Goal: Communication & Community: Connect with others

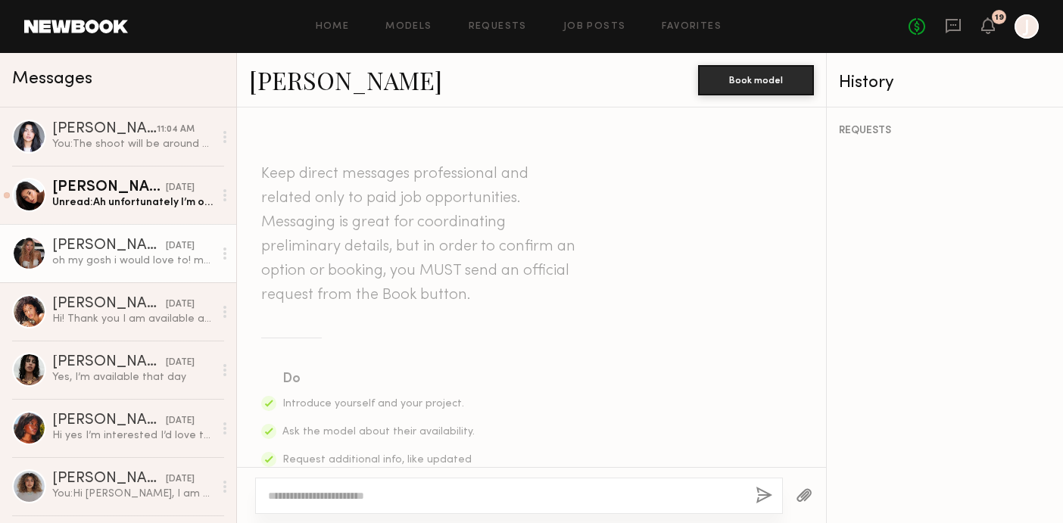
scroll to position [679, 0]
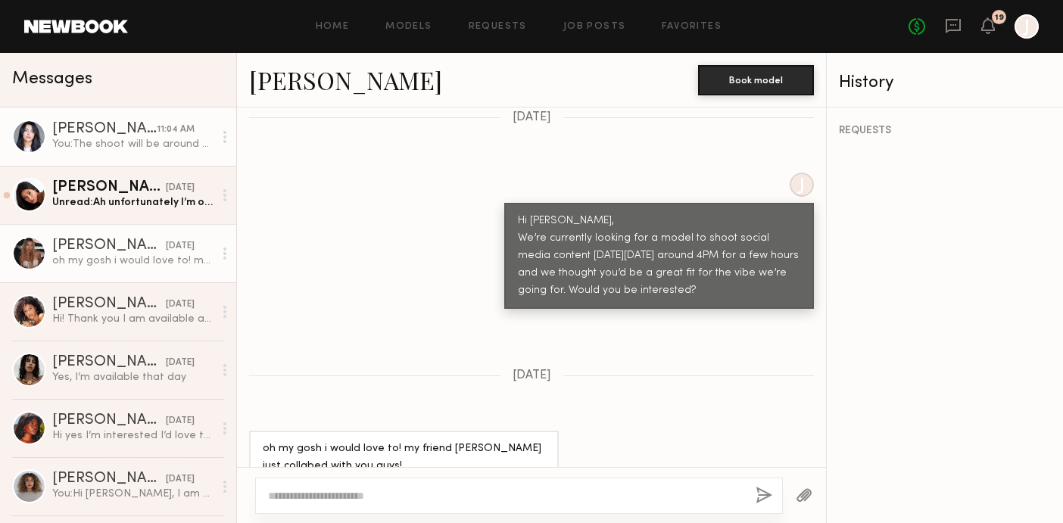
click at [146, 128] on div "Fifi K." at bounding box center [104, 129] width 105 height 15
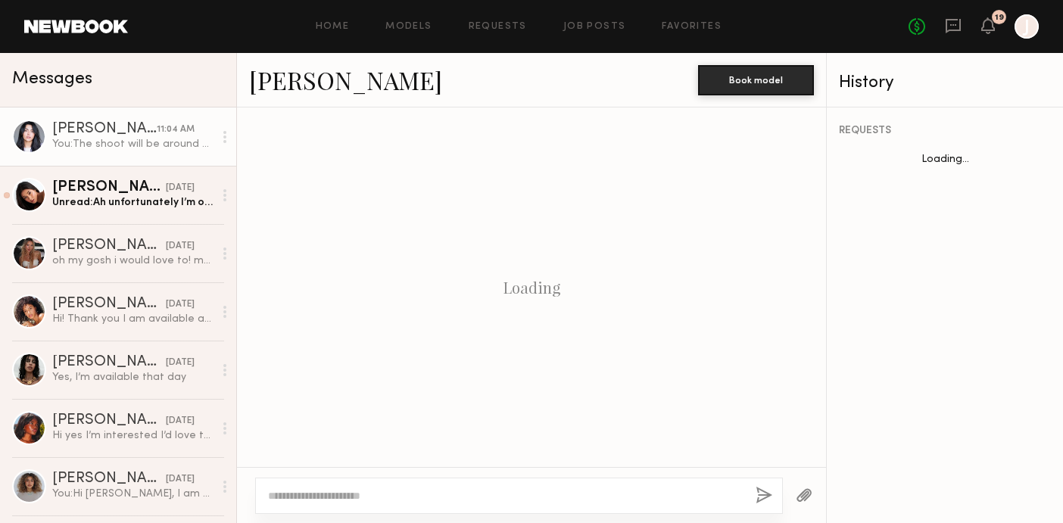
click at [276, 88] on link "Fifi K." at bounding box center [345, 80] width 193 height 33
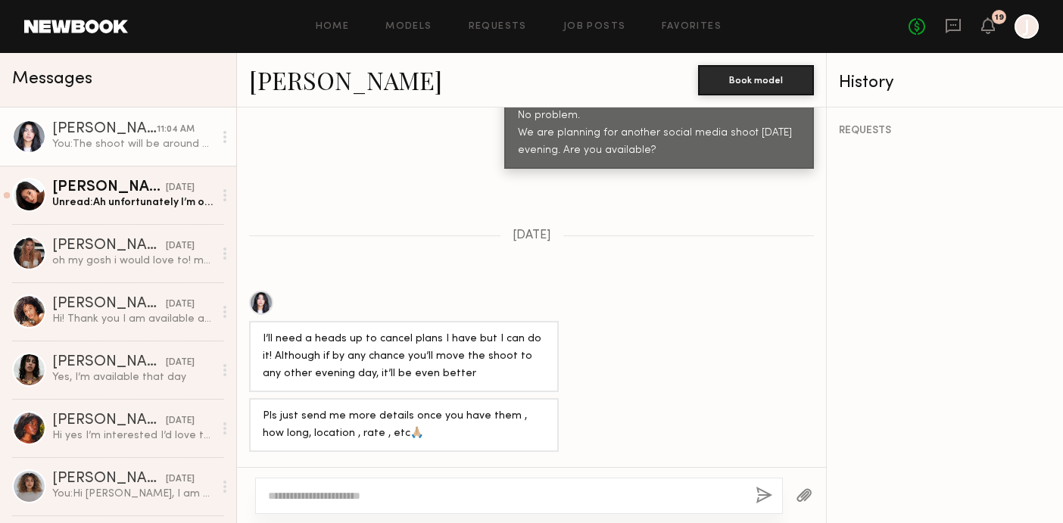
scroll to position [1458, 0]
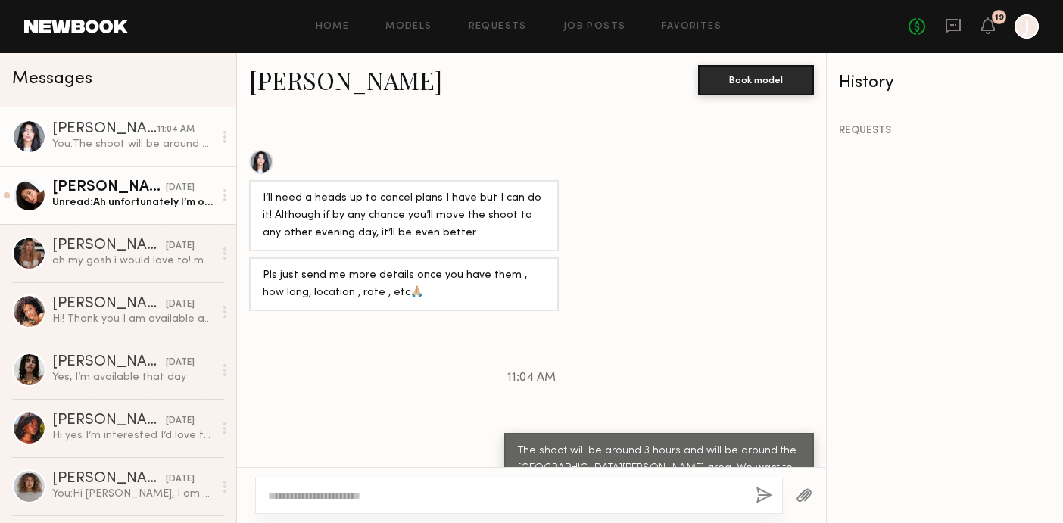
click at [136, 192] on div "Giti T." at bounding box center [109, 187] width 114 height 15
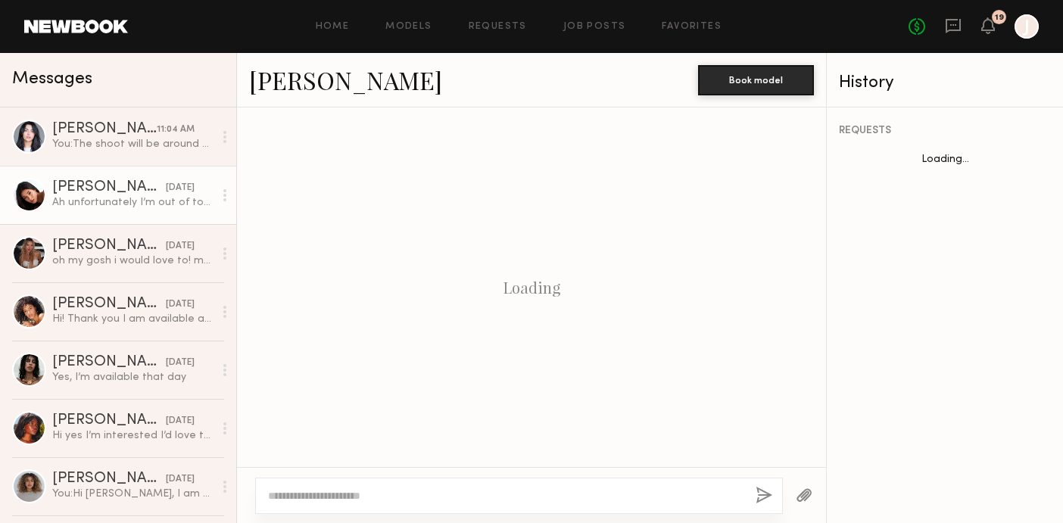
scroll to position [1210, 0]
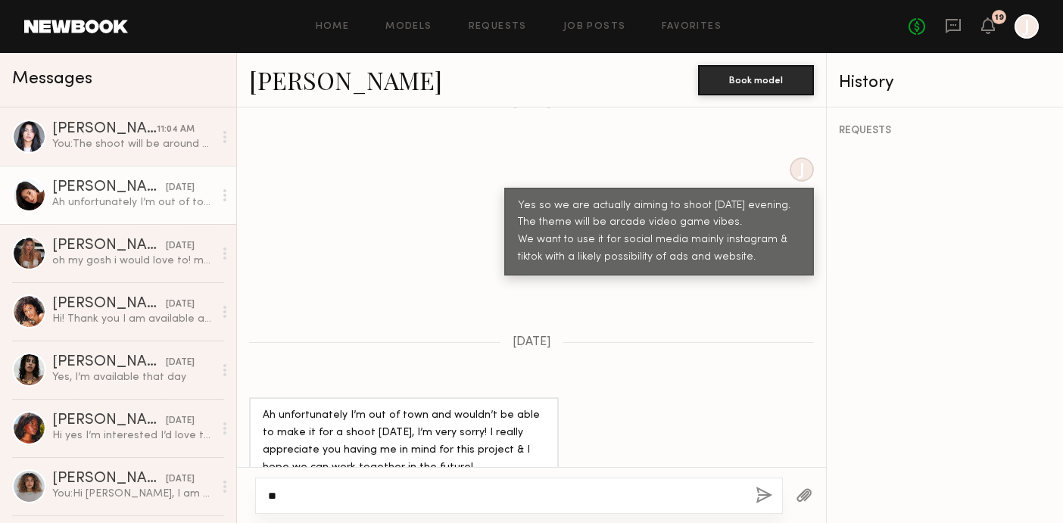
type textarea "*"
type textarea "**********"
click at [766, 502] on button "button" at bounding box center [764, 496] width 17 height 19
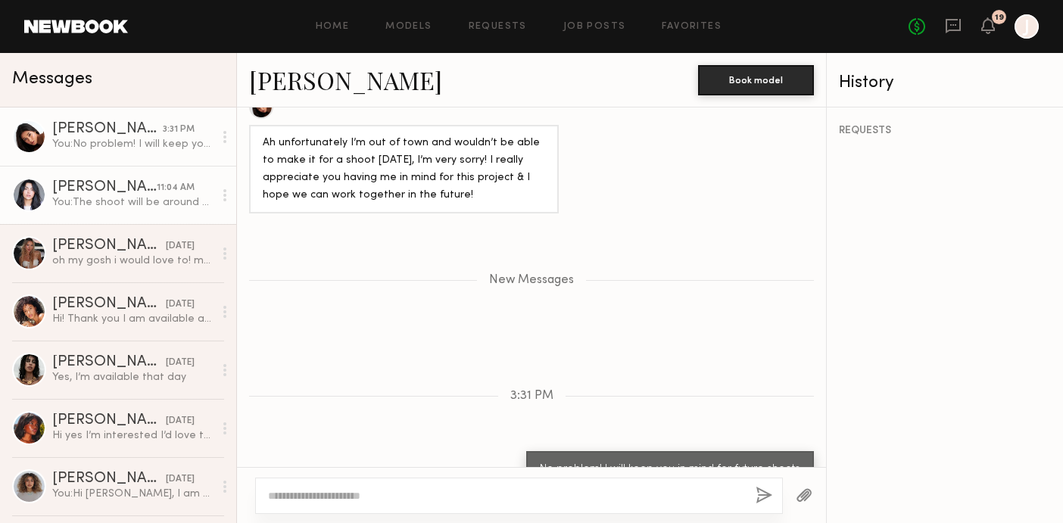
click at [83, 204] on div "You: The shoot will be around 3 hours and will be around the Santa Monica area.…" at bounding box center [132, 202] width 161 height 14
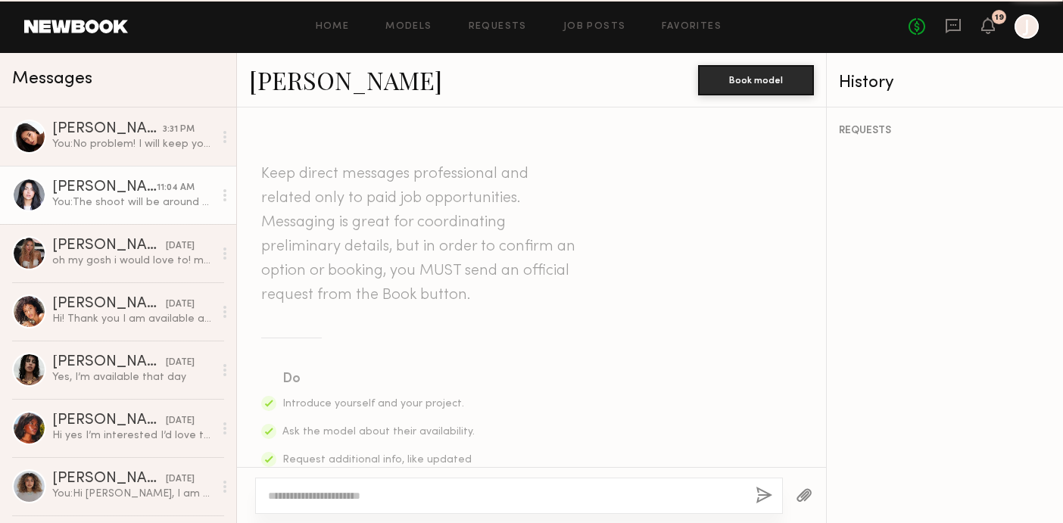
scroll to position [1458, 0]
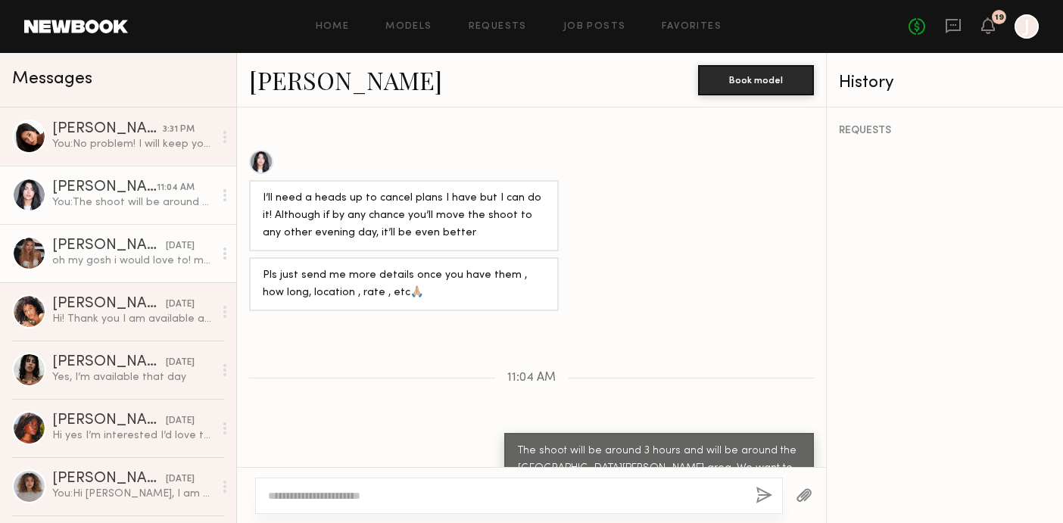
click at [85, 239] on div "Beata J." at bounding box center [109, 246] width 114 height 15
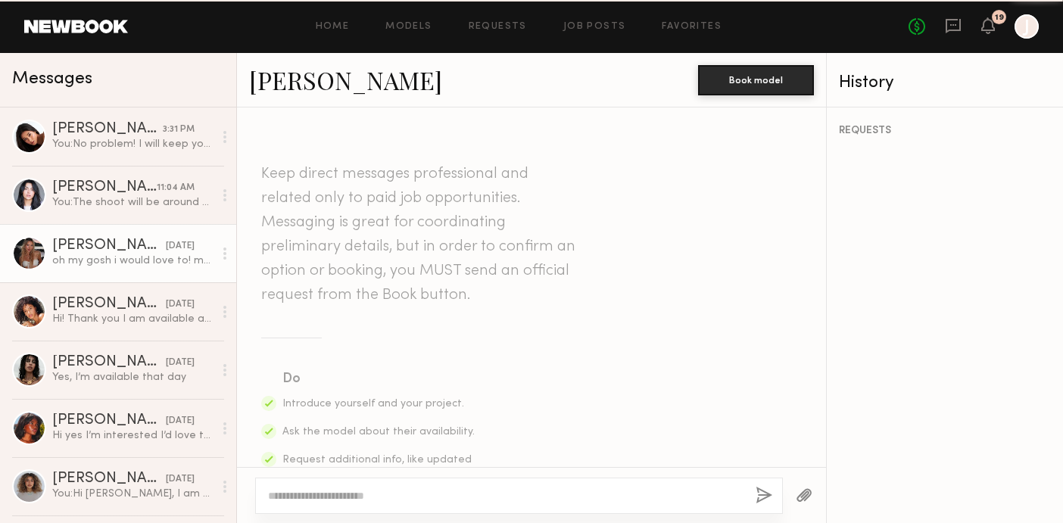
scroll to position [679, 0]
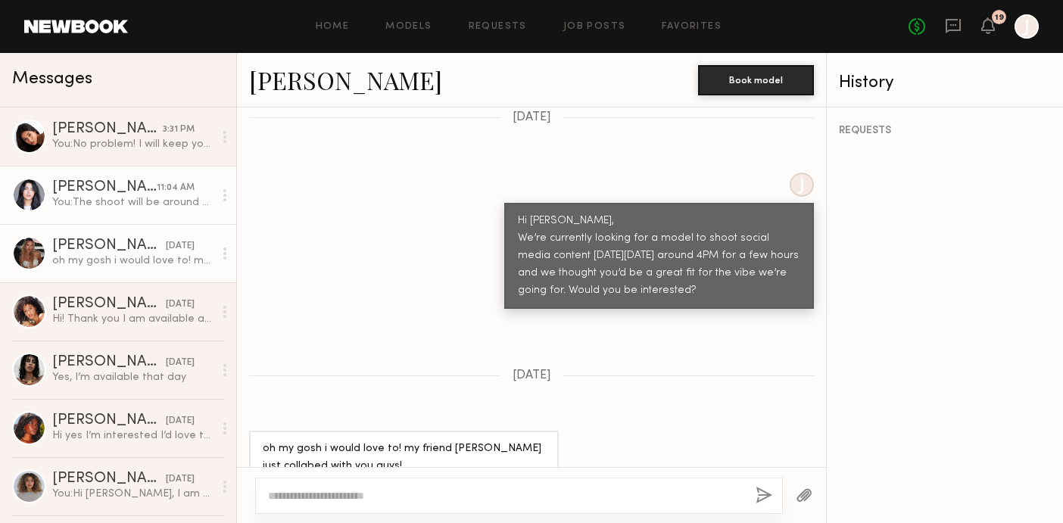
click at [94, 201] on div "You: The shoot will be around 3 hours and will be around the Santa Monica area.…" at bounding box center [132, 202] width 161 height 14
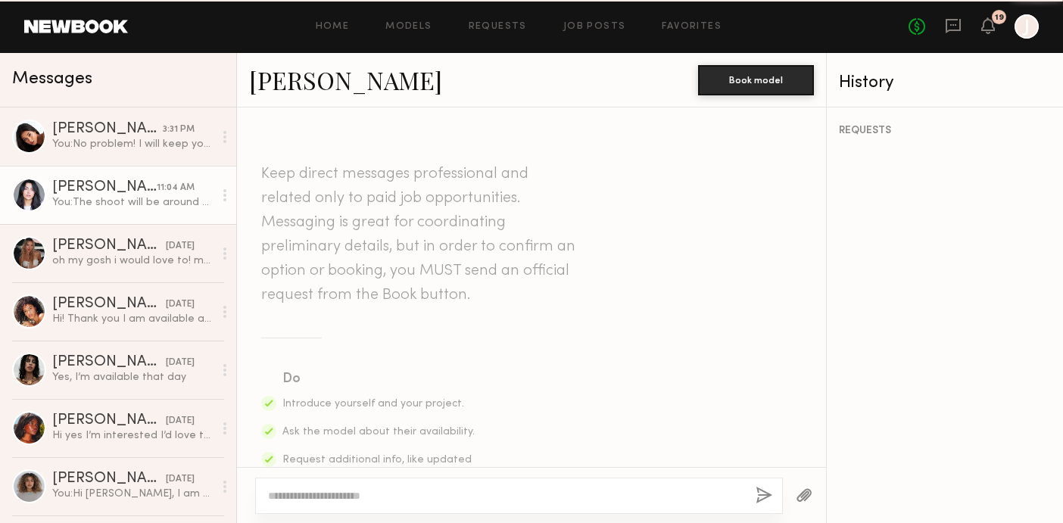
scroll to position [1458, 0]
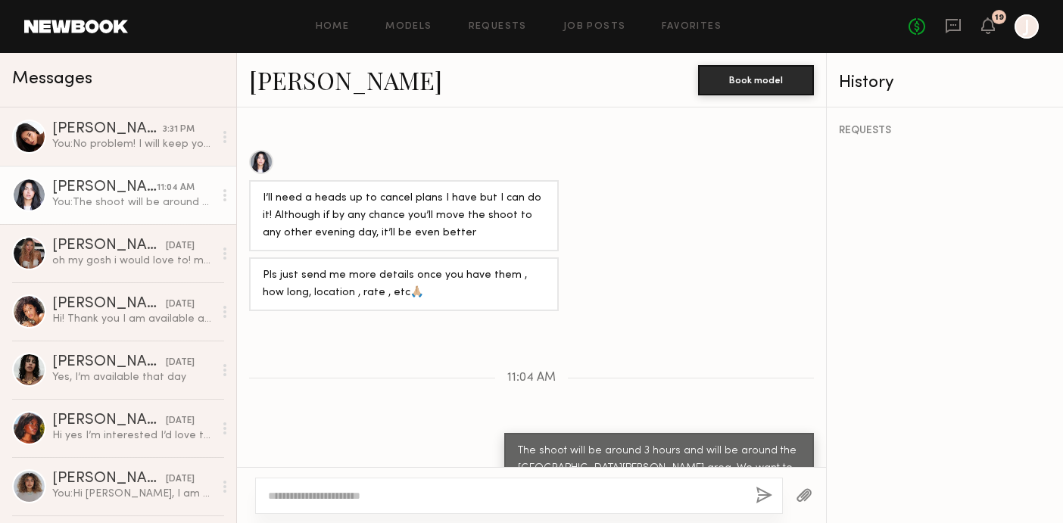
click at [270, 86] on link "Fifi K." at bounding box center [345, 80] width 193 height 33
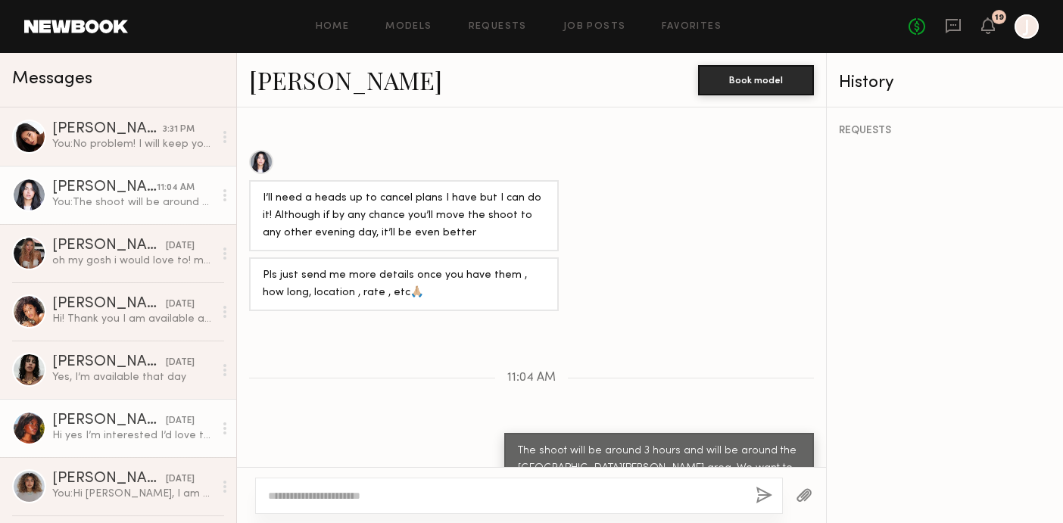
click at [150, 399] on link "Mia H. yesterday Hi yes I’m interested I’d love to hear more" at bounding box center [118, 428] width 236 height 58
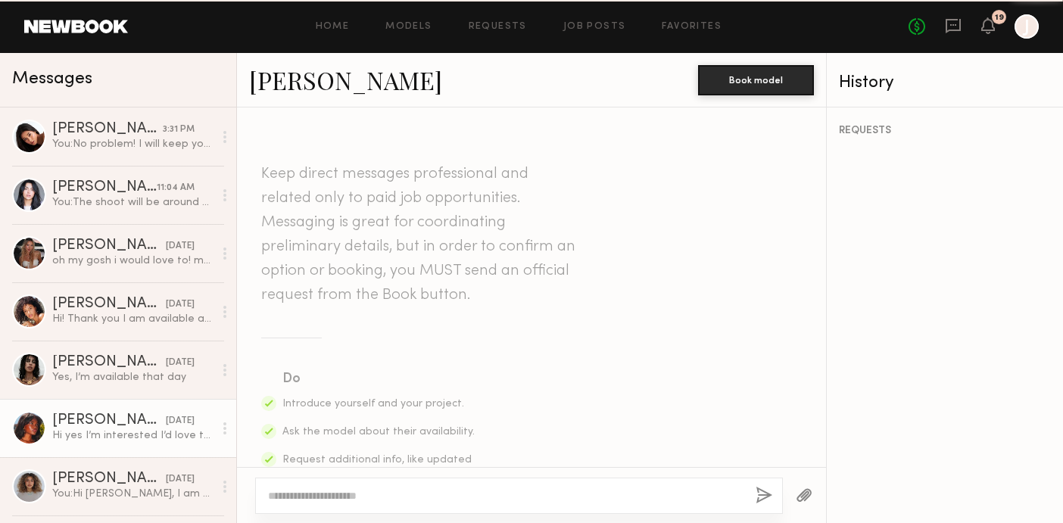
scroll to position [546, 0]
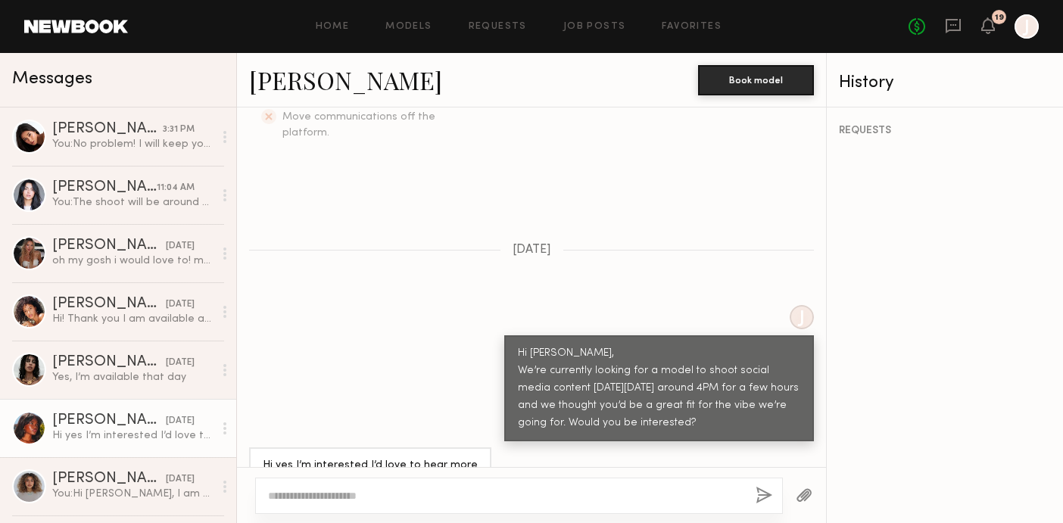
click at [359, 497] on textarea at bounding box center [506, 495] width 476 height 15
click at [994, 23] on icon at bounding box center [989, 25] width 14 height 17
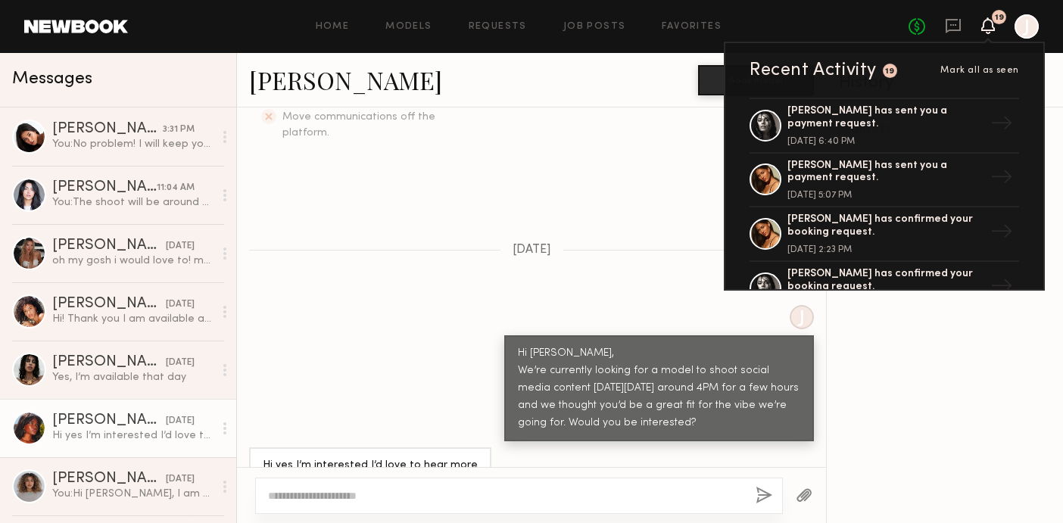
click at [994, 23] on icon at bounding box center [989, 25] width 14 height 17
